Goal: Information Seeking & Learning: Learn about a topic

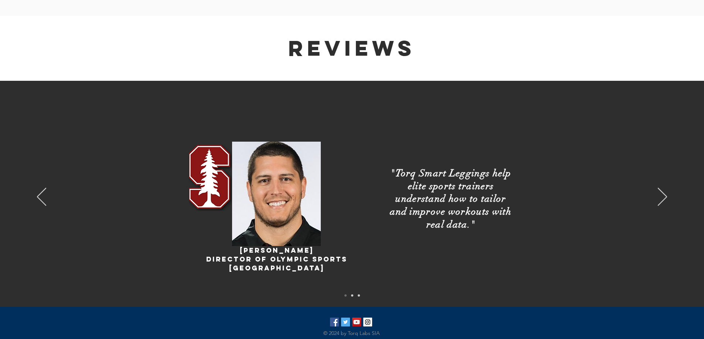
scroll to position [1329, 0]
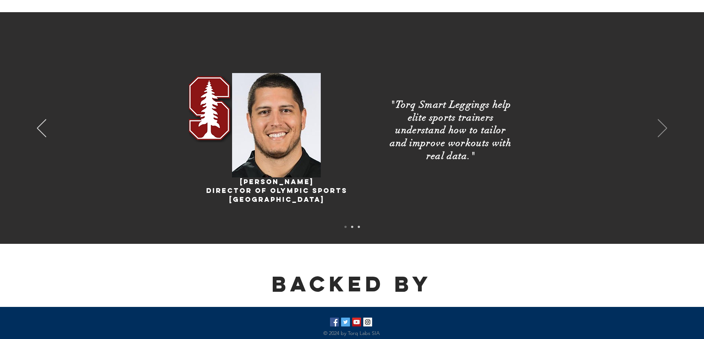
click at [664, 126] on icon "Next" at bounding box center [661, 128] width 9 height 18
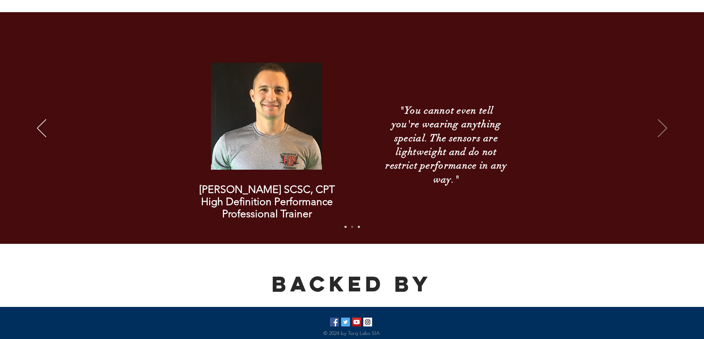
click at [665, 126] on icon "Next" at bounding box center [661, 128] width 9 height 18
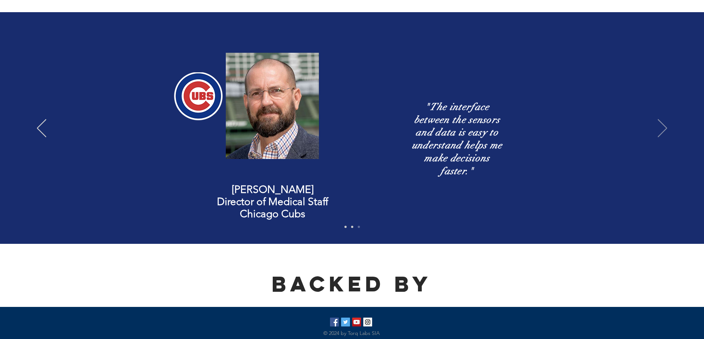
click at [665, 126] on icon "Next" at bounding box center [661, 128] width 9 height 18
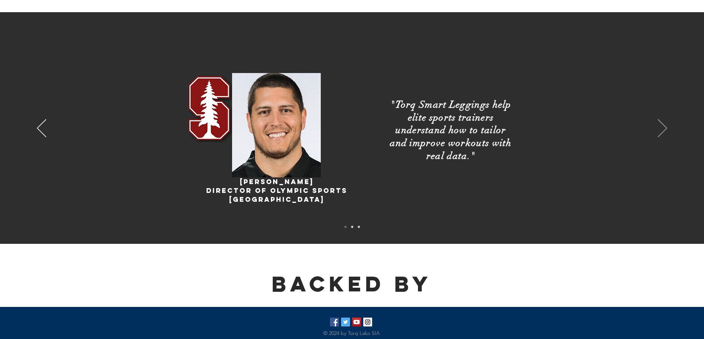
click at [665, 126] on icon "Next" at bounding box center [661, 128] width 9 height 18
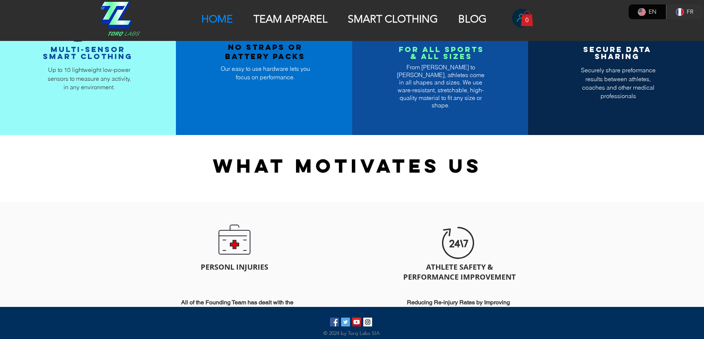
scroll to position [633, 0]
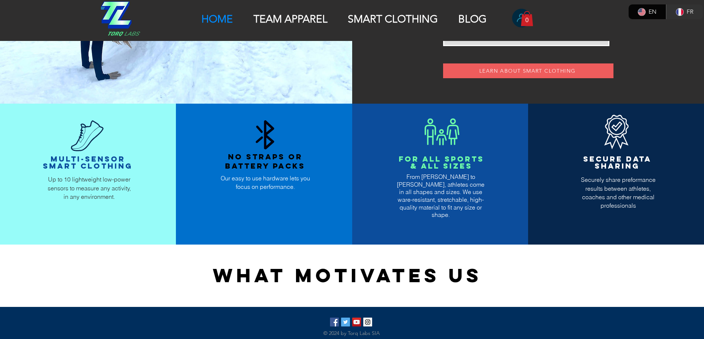
click at [269, 25] on p "TEAM APPAREL" at bounding box center [290, 19] width 81 height 13
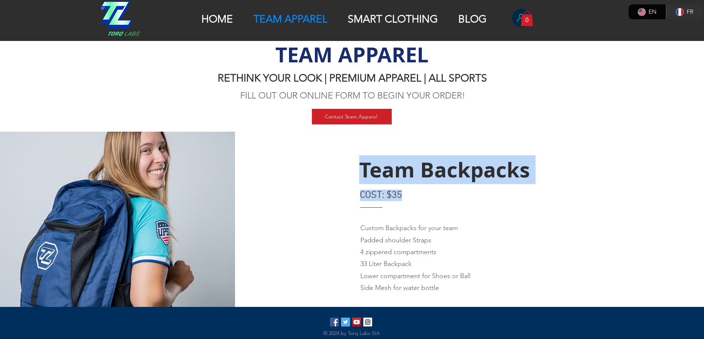
drag, startPoint x: 402, startPoint y: 195, endPoint x: 492, endPoint y: 193, distance: 89.8
click at [492, 193] on div "Team Backpacks COST: $35 Custom Backpacks for your team Padded shoulder Straps …" at bounding box center [469, 251] width 469 height 239
drag, startPoint x: 489, startPoint y: 201, endPoint x: 493, endPoint y: 202, distance: 4.3
click at [489, 201] on p "COST: $35" at bounding box center [469, 195] width 218 height 11
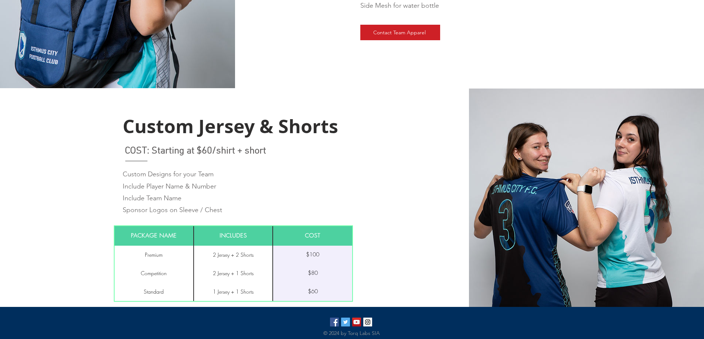
scroll to position [295, 0]
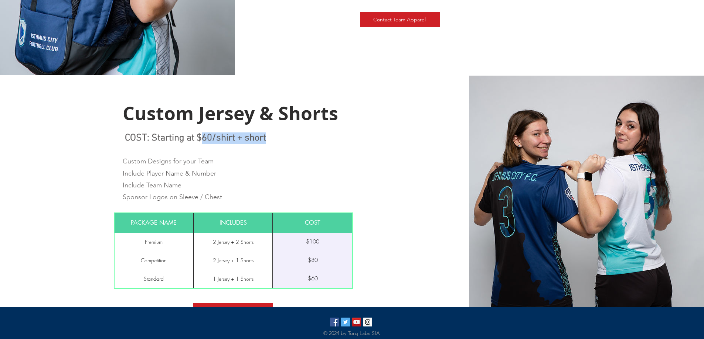
drag, startPoint x: 202, startPoint y: 142, endPoint x: 314, endPoint y: 135, distance: 112.1
click at [312, 138] on p "COST: Starting at $60/shirt + short" at bounding box center [234, 138] width 218 height 11
click at [318, 132] on div at bounding box center [234, 209] width 469 height 267
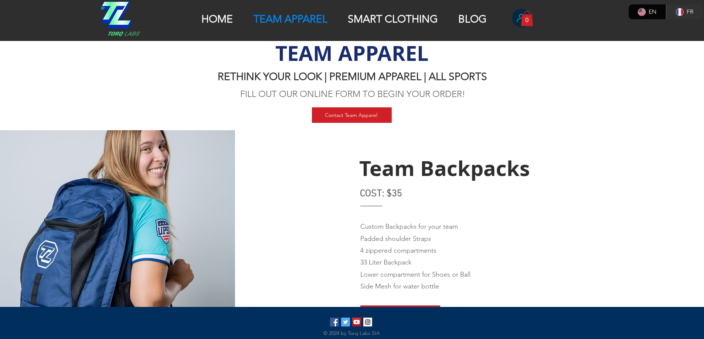
scroll to position [0, 0]
